Goal: Information Seeking & Learning: Learn about a topic

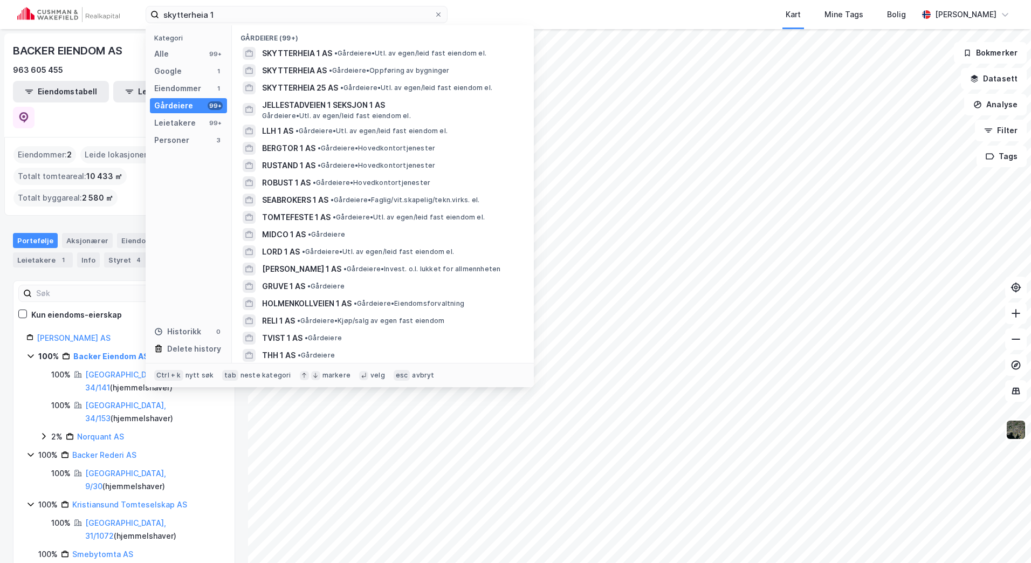
click at [215, 63] on div "Kategori Alle 99+ Google 1 Eiendommer 1 Gårdeiere 99+ Leietakere 99+ Personer 3…" at bounding box center [189, 194] width 86 height 338
click at [209, 57] on div "99+" at bounding box center [215, 54] width 15 height 9
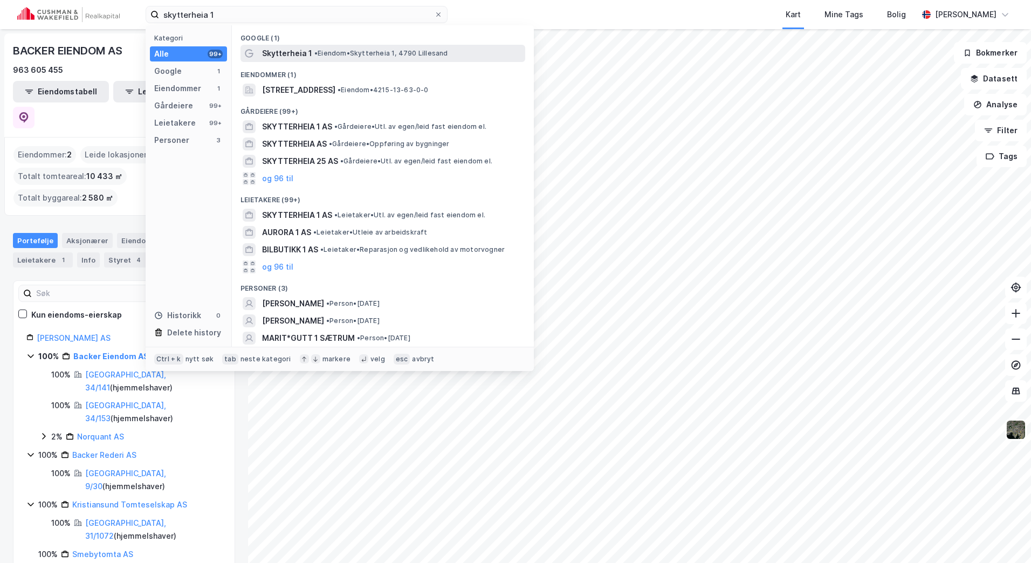
click at [291, 57] on span "Skytterheia 1" at bounding box center [287, 53] width 50 height 13
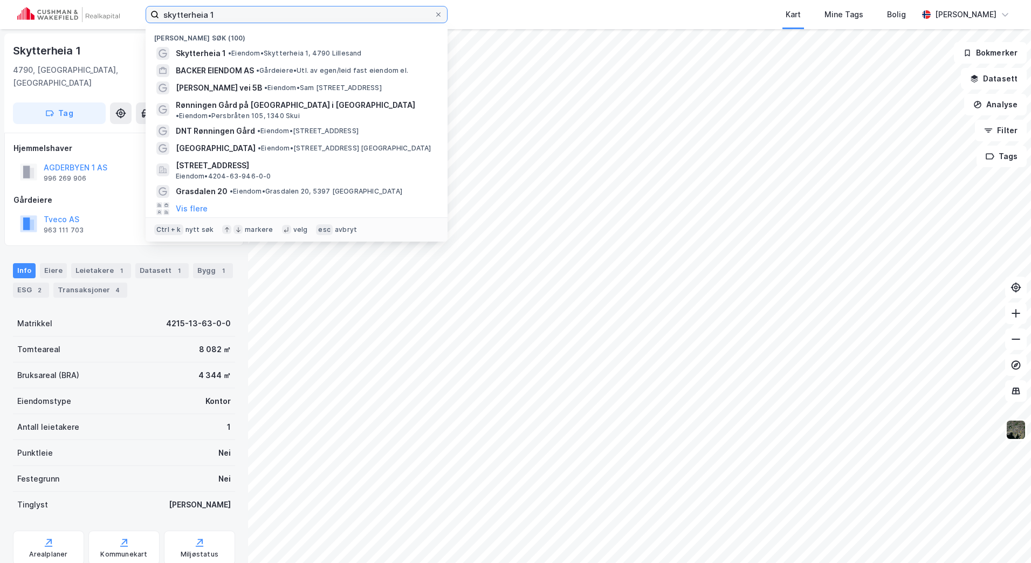
drag, startPoint x: 271, startPoint y: 19, endPoint x: 92, endPoint y: 16, distance: 178.6
click at [93, 16] on div "skytterheia 1 Nylige søk (100) Skytterheia 1 • Eiendom • [STREET_ADDRESS] BACKE…" at bounding box center [515, 14] width 1031 height 29
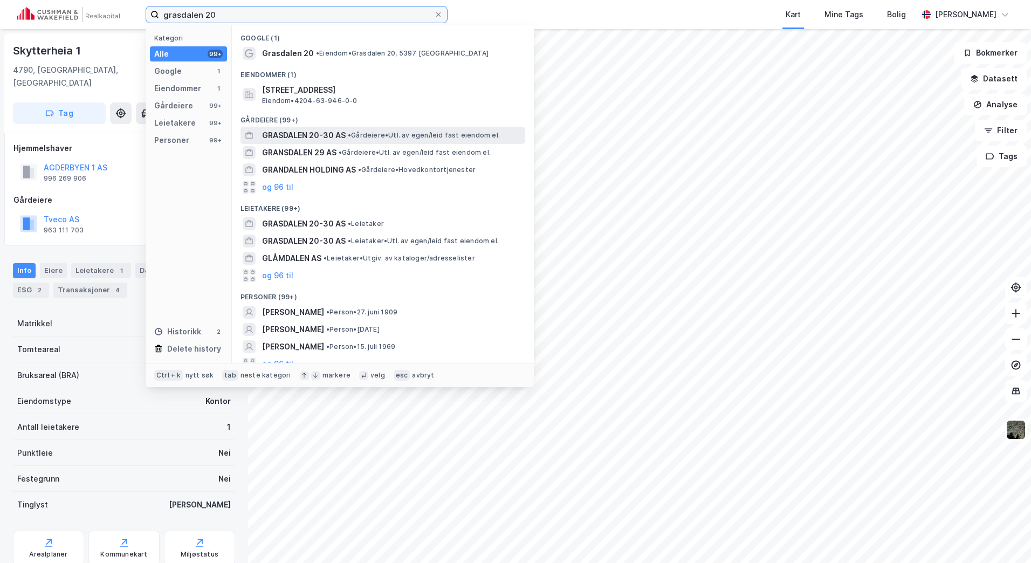
type input "grasdalen 20"
click at [338, 129] on span "GRASDALEN 20-30 AS" at bounding box center [304, 135] width 84 height 13
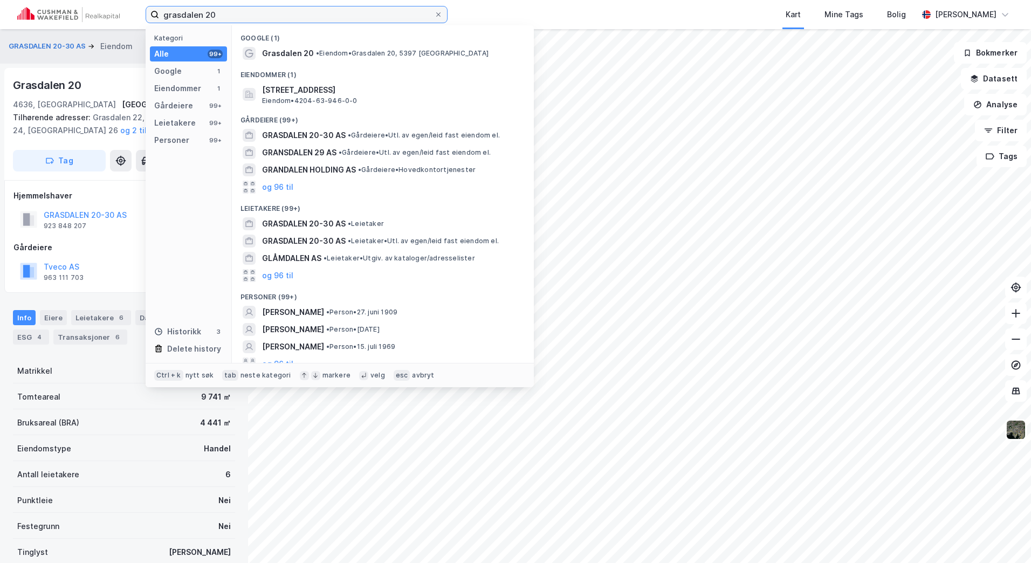
drag, startPoint x: 285, startPoint y: 8, endPoint x: 113, endPoint y: 15, distance: 172.7
click at [113, 15] on div "grasdalen 20 Kategori Alle 99+ Google 1 Eiendommer 1 Gårdeiere 99+ Leietakere 9…" at bounding box center [515, 14] width 1031 height 29
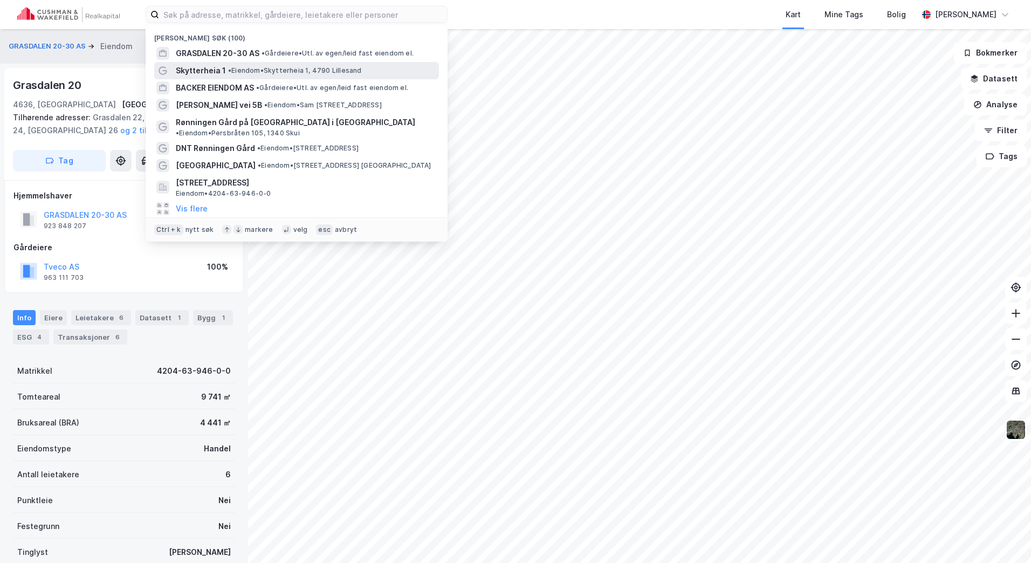
click at [261, 67] on span "• Eiendom • [STREET_ADDRESS]" at bounding box center [295, 70] width 134 height 9
